Goal: Navigation & Orientation: Go to known website

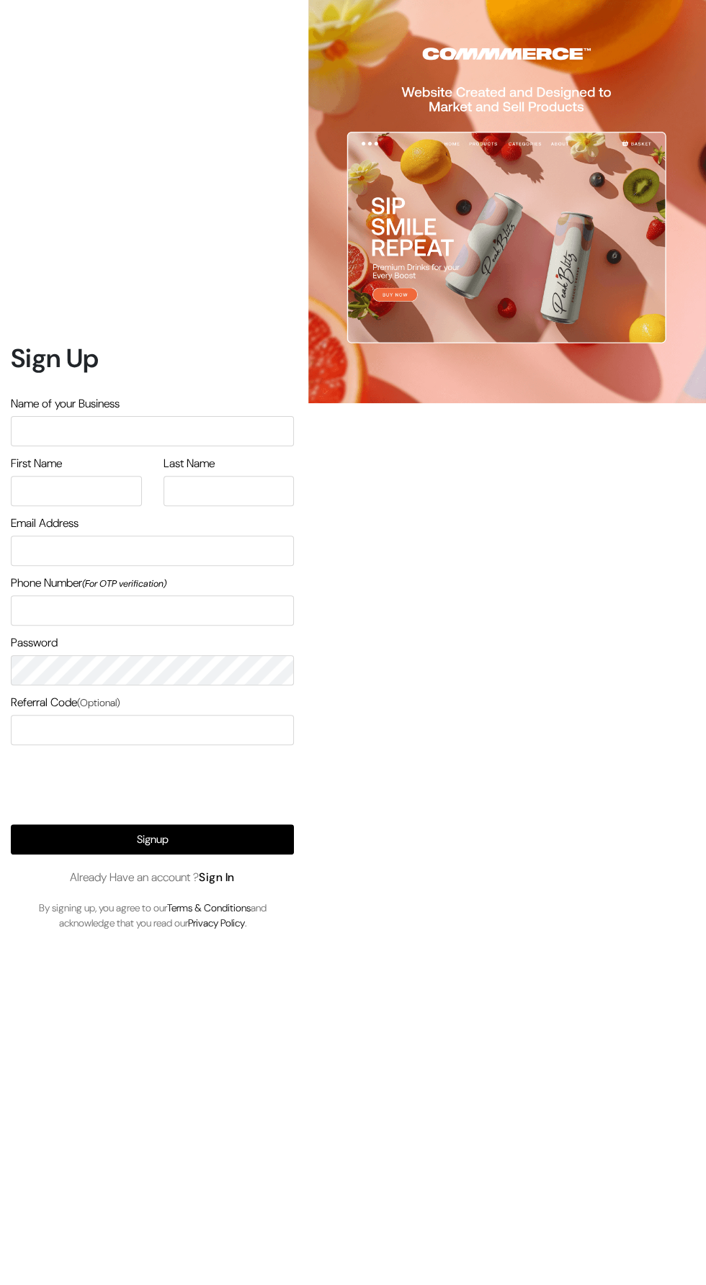
click at [235, 885] on link "Sign In" at bounding box center [217, 877] width 36 height 15
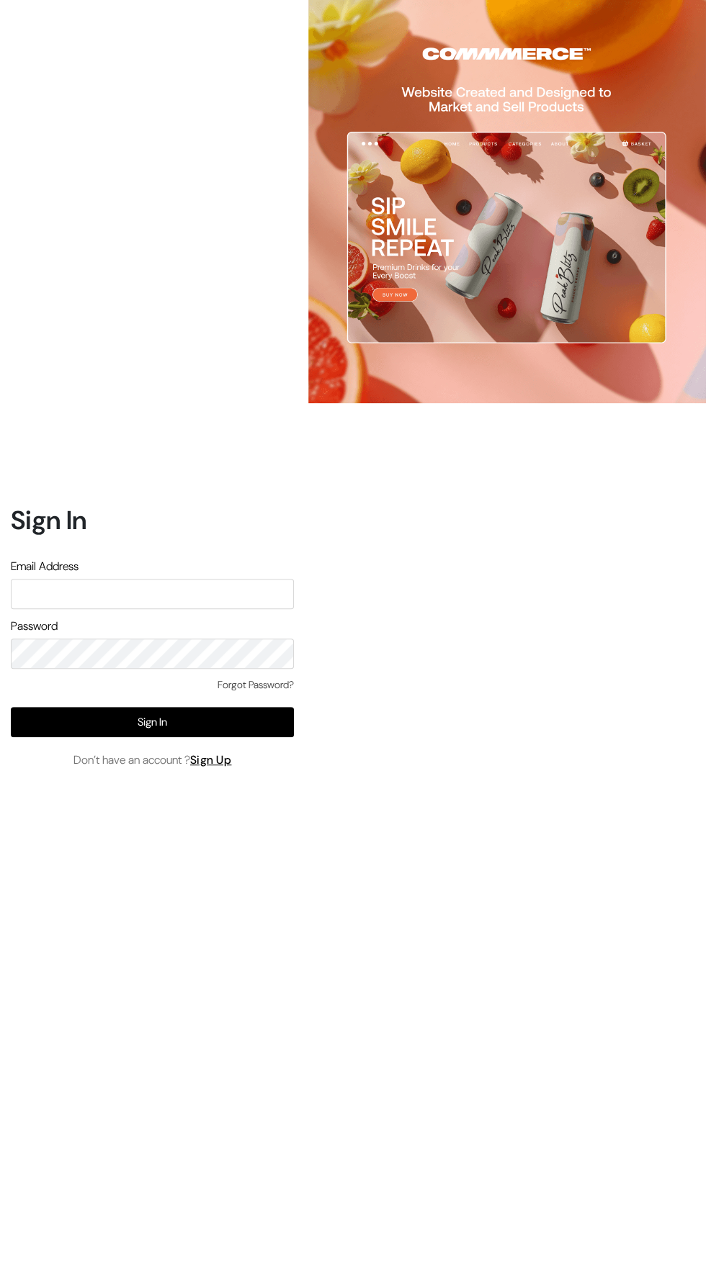
click at [243, 609] on input "text" at bounding box center [152, 594] width 283 height 30
type input "[EMAIL_ADDRESS][DOMAIN_NAME]"
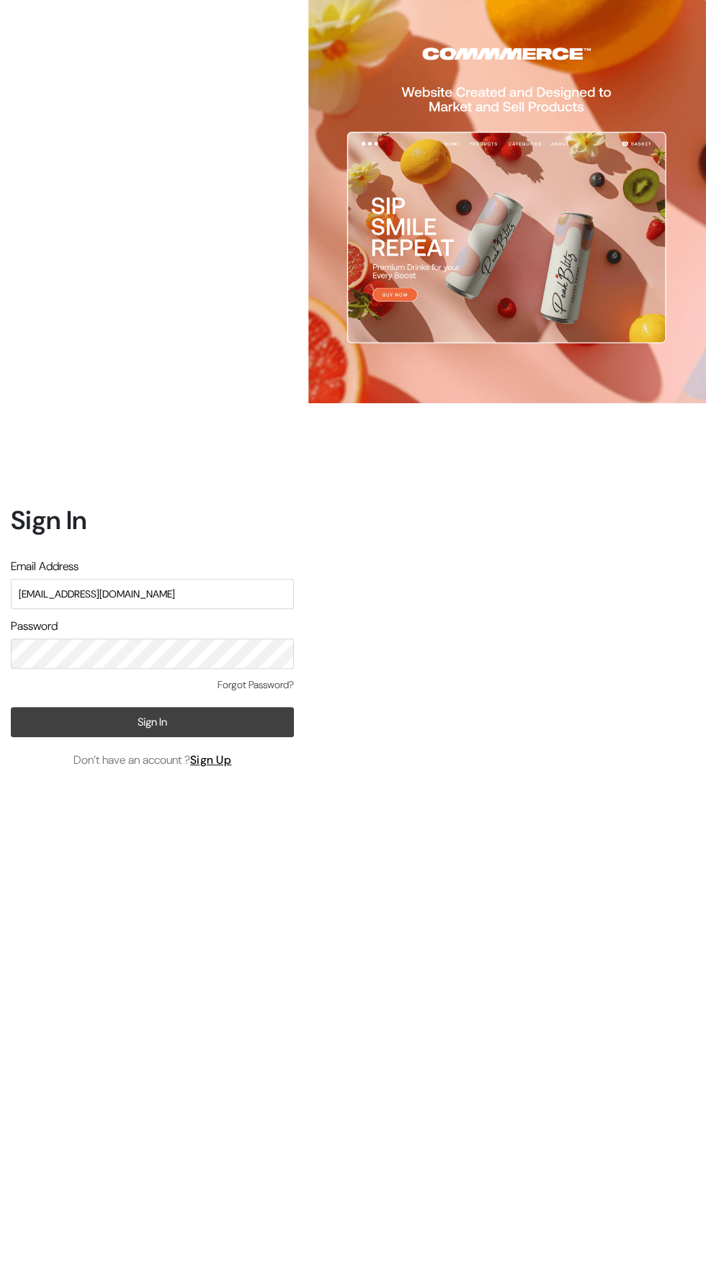
click at [287, 737] on button "Sign In" at bounding box center [152, 722] width 283 height 30
